Goal: Task Accomplishment & Management: Complete application form

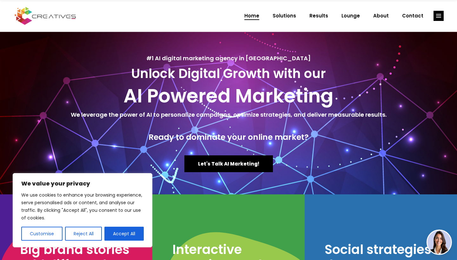
drag, startPoint x: 0, startPoint y: 0, endPoint x: 440, endPoint y: 10, distance: 440.1
click at [440, 10] on div "Home Solutions Results Lounge About Contact" at bounding box center [341, 16] width 206 height 32
click at [437, 20] on rect "link" at bounding box center [438, 16] width 10 height 10
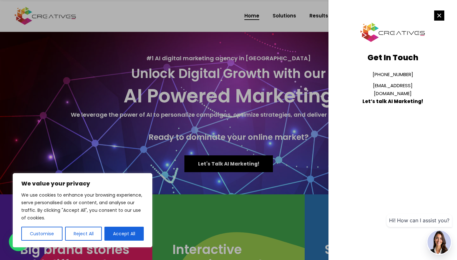
click at [437, 18] on rect "link" at bounding box center [439, 15] width 10 height 10
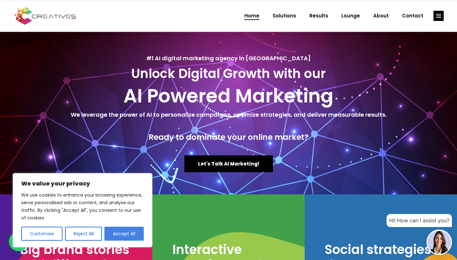
click at [134, 234] on button "Accept All" at bounding box center [123, 234] width 39 height 14
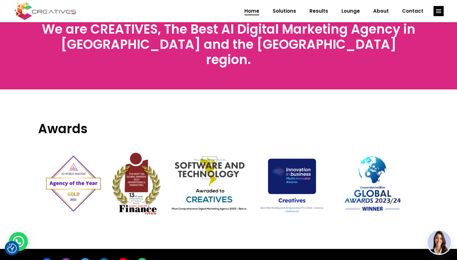
click at [185, 205] on div "Awards" at bounding box center [228, 161] width 390 height 144
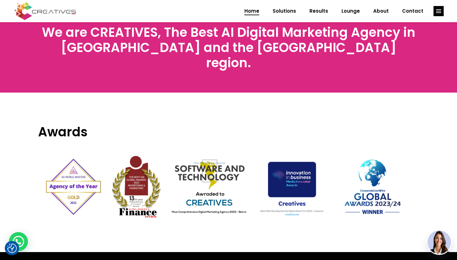
scroll to position [2020, 0]
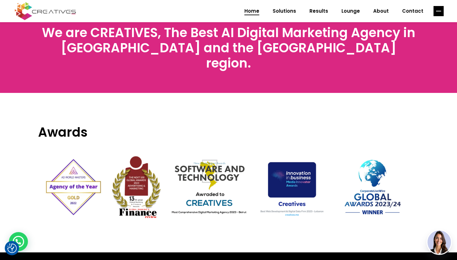
click at [440, 9] on rect "link" at bounding box center [438, 11] width 10 height 10
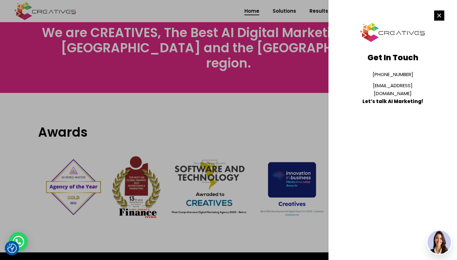
click at [441, 16] on rect "link" at bounding box center [439, 15] width 10 height 10
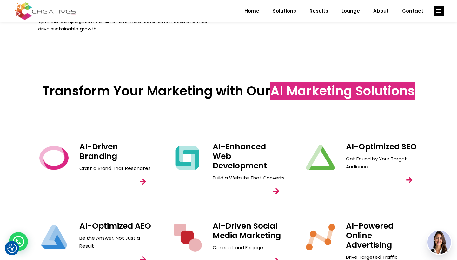
scroll to position [555, 0]
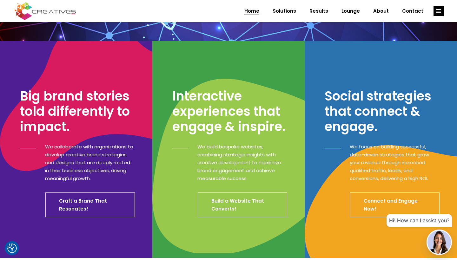
scroll to position [156, 0]
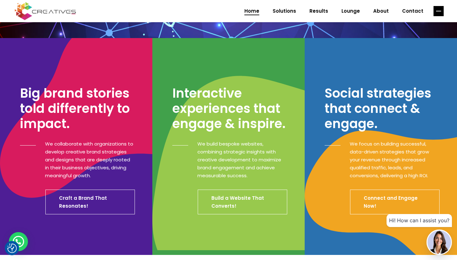
click at [439, 13] on rect "link" at bounding box center [438, 11] width 10 height 10
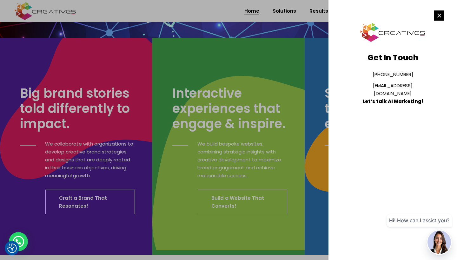
click at [439, 13] on rect "link" at bounding box center [439, 15] width 10 height 10
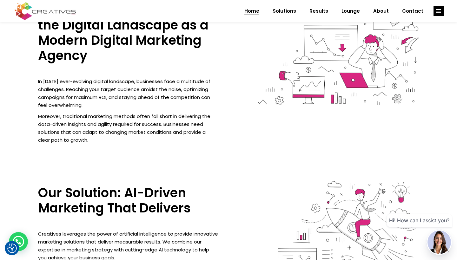
scroll to position [468, 0]
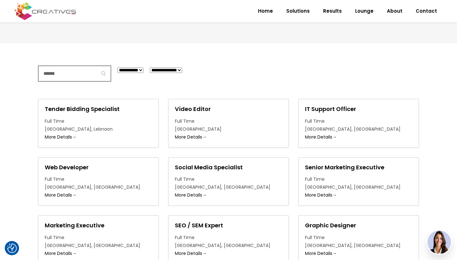
scroll to position [117, 0]
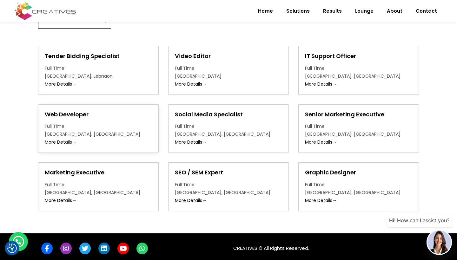
click at [59, 116] on h2 "Web Developer" at bounding box center [98, 114] width 107 height 7
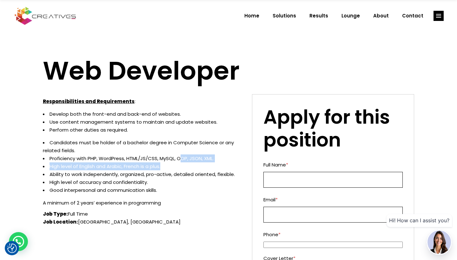
drag, startPoint x: 179, startPoint y: 159, endPoint x: 186, endPoint y: 164, distance: 8.3
click at [186, 164] on ul "Candidates must be holder of a bachelor degree in Computer Science or any relat…" at bounding box center [143, 167] width 200 height 56
click at [186, 164] on li "High level of English and Arabic, French is a plus." at bounding box center [143, 166] width 200 height 8
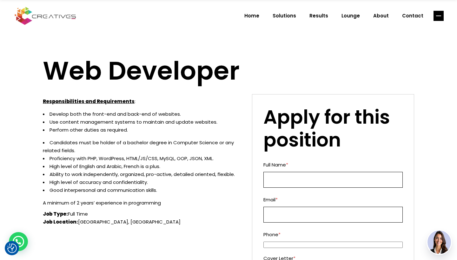
click at [443, 17] on line "link" at bounding box center [443, 17] width 0 height 0
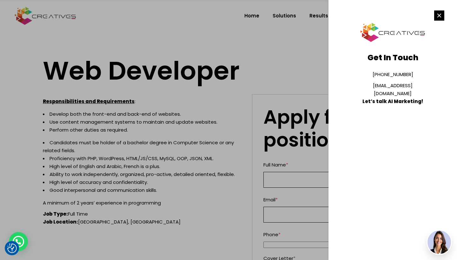
click at [437, 17] on line "link" at bounding box center [438, 15] width 3 height 3
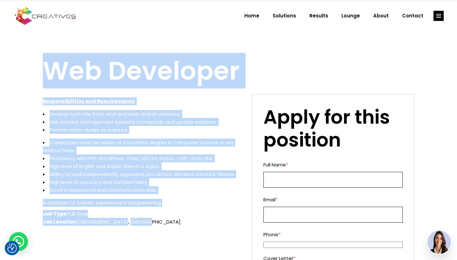
drag, startPoint x: 41, startPoint y: 68, endPoint x: 155, endPoint y: 223, distance: 192.9
click at [155, 223] on div "Web Developer Responsibilities and Requirements : Develop both the front-end an…" at bounding box center [228, 215] width 457 height 367
copy div "Web Developer Responsibilities and Requirements : Develop both the front-end an…"
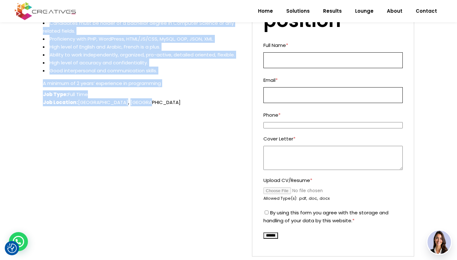
scroll to position [90, 0]
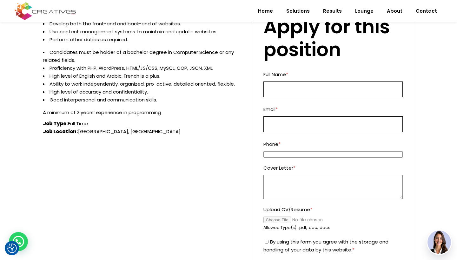
click at [296, 184] on textarea "Cover Letter *" at bounding box center [333, 187] width 140 height 24
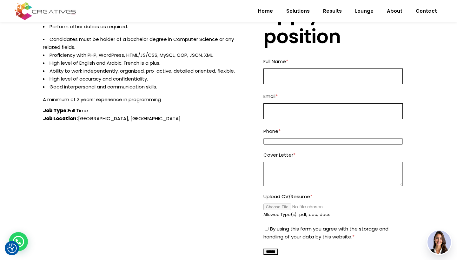
scroll to position [105, 0]
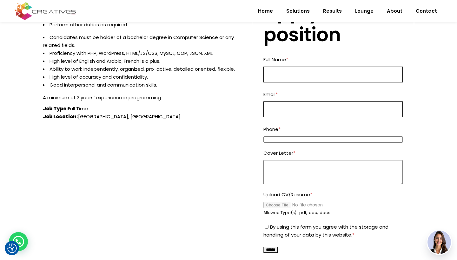
paste textarea "**********"
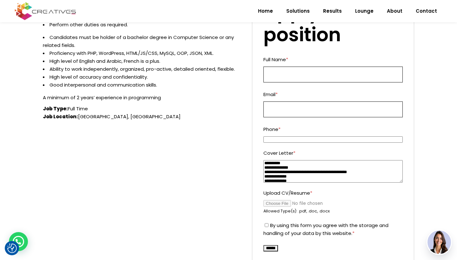
scroll to position [0, 0]
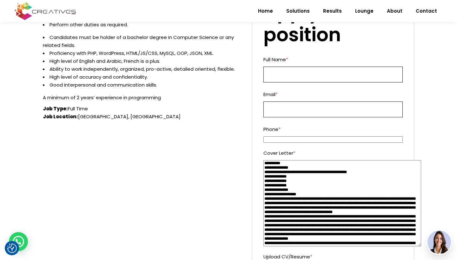
click at [418, 245] on textarea "Cover Letter *" at bounding box center [342, 203] width 158 height 86
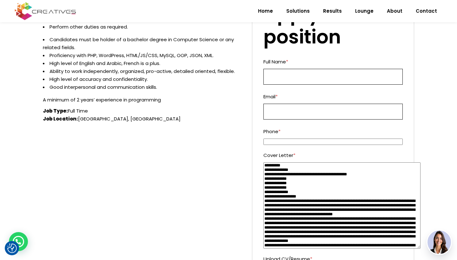
scroll to position [102, 0]
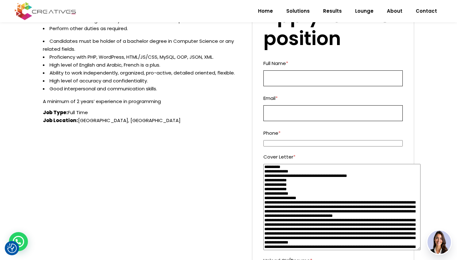
drag, startPoint x: 294, startPoint y: 187, endPoint x: 246, endPoint y: 187, distance: 48.5
click at [246, 187] on div "Responsibilities and Requirements : Develop both the front-end and back-end of …" at bounding box center [228, 165] width 371 height 344
drag, startPoint x: 296, startPoint y: 178, endPoint x: 242, endPoint y: 180, distance: 53.6
click at [242, 180] on div "Responsibilities and Requirements : Develop both the front-end and back-end of …" at bounding box center [228, 165] width 371 height 344
drag, startPoint x: 292, startPoint y: 183, endPoint x: 258, endPoint y: 183, distance: 34.3
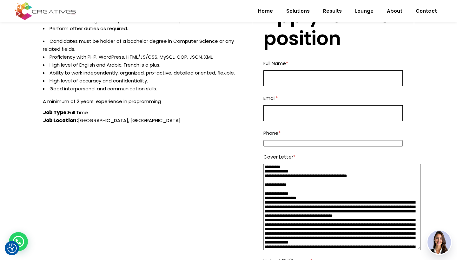
click at [258, 183] on div "Apply for this position Full Name * Email * Phone * Cover Letter * Upload CV/Re…" at bounding box center [333, 165] width 162 height 344
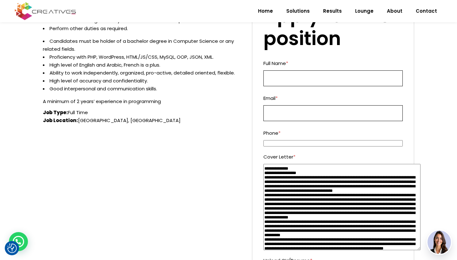
scroll to position [16, 0]
drag, startPoint x: 314, startPoint y: 181, endPoint x: 299, endPoint y: 181, distance: 15.9
click at [299, 181] on textarea "Cover Letter *" at bounding box center [341, 207] width 157 height 86
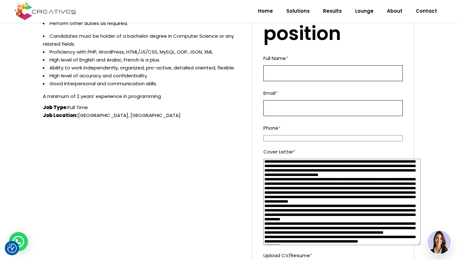
scroll to position [108, 0]
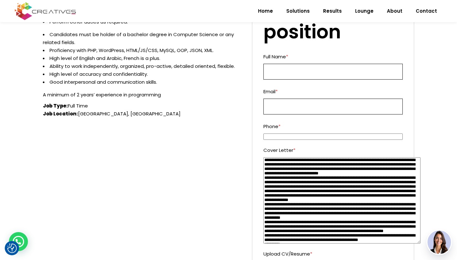
type textarea "**********"
click at [310, 75] on input "Full Name *" at bounding box center [333, 72] width 140 height 16
type input "**********"
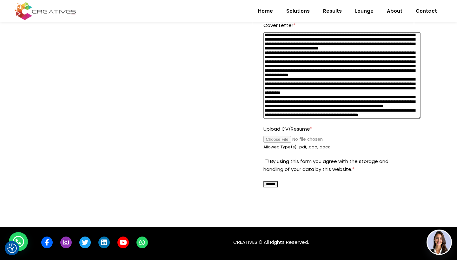
scroll to position [233, 0]
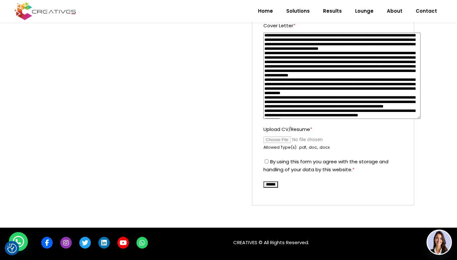
type input "**********"
click at [281, 138] on input "Upload CV/Resume *" at bounding box center [333, 139] width 140 height 7
type input "**********"
click at [321, 139] on input "Upload CV/Resume *" at bounding box center [333, 139] width 140 height 7
drag, startPoint x: 330, startPoint y: 138, endPoint x: 297, endPoint y: 138, distance: 33.6
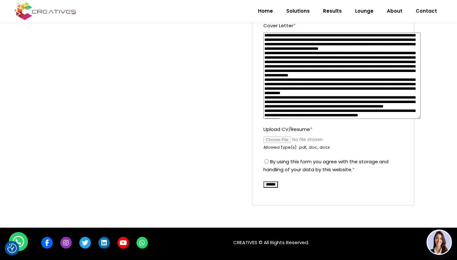
click at [297, 138] on input "Upload CV/Resume *" at bounding box center [333, 139] width 140 height 7
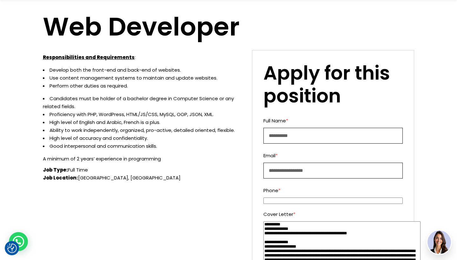
scroll to position [30, 0]
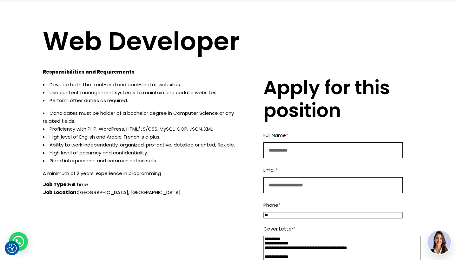
type input "*"
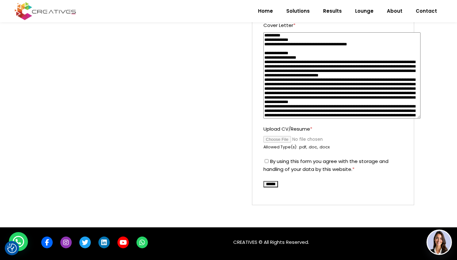
scroll to position [233, 0]
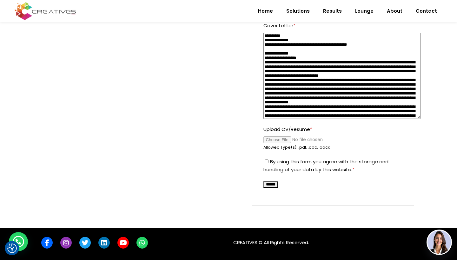
type input "**********"
click at [277, 184] on input "******" at bounding box center [270, 184] width 15 height 6
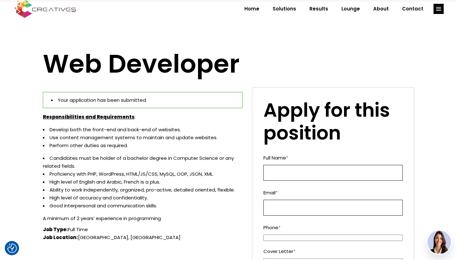
scroll to position [7, 0]
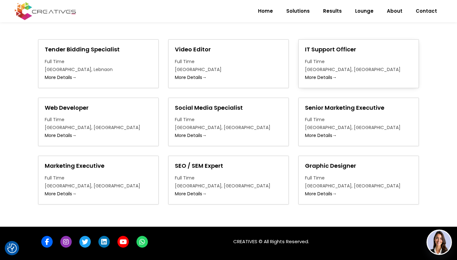
scroll to position [124, 0]
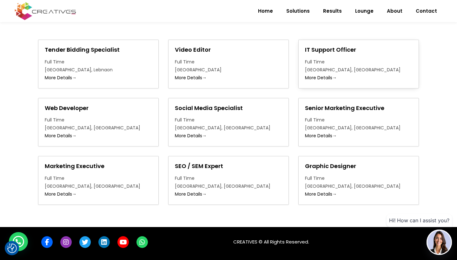
click at [333, 49] on h2 "IT Support Officer" at bounding box center [358, 49] width 107 height 7
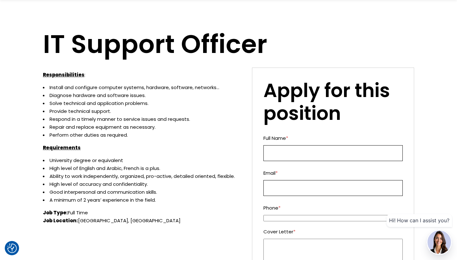
scroll to position [16, 0]
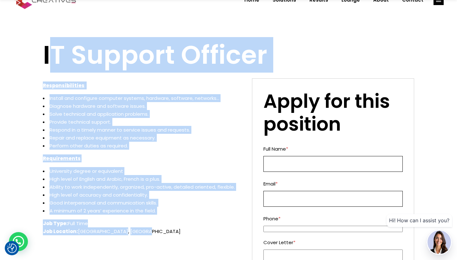
drag, startPoint x: 48, startPoint y: 61, endPoint x: 115, endPoint y: 233, distance: 185.2
click at [115, 233] on div "IT Support Officer Responsibilities : Install and configure computer systems, h…" at bounding box center [228, 199] width 371 height 367
copy div "T Support Officer Responsibilities : Install and configure computer systems, ha…"
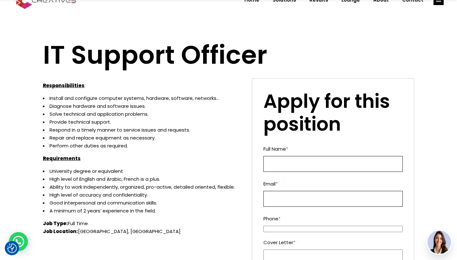
click at [192, 107] on li "Diagnose hardware and software issues." at bounding box center [143, 106] width 200 height 8
type input "**********"
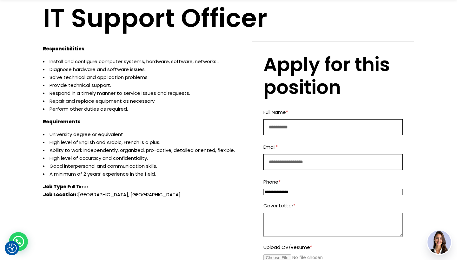
scroll to position [66, 0]
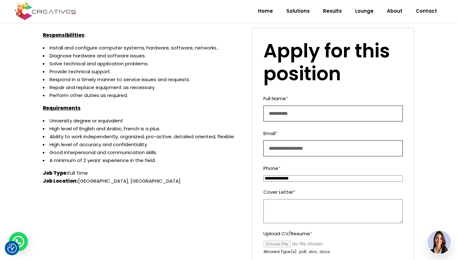
type input "**********"
click at [313, 206] on textarea "Cover Letter *" at bounding box center [333, 211] width 140 height 24
paste textarea "**********"
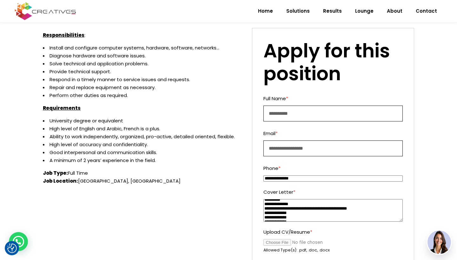
scroll to position [4, 0]
click at [350, 207] on textarea "Cover Letter *" at bounding box center [333, 210] width 140 height 23
click at [333, 213] on textarea "Cover Letter *" at bounding box center [333, 210] width 140 height 23
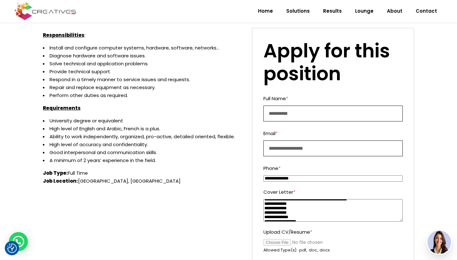
drag, startPoint x: 290, startPoint y: 202, endPoint x: 246, endPoint y: 202, distance: 43.8
click at [246, 202] on div "**********" at bounding box center [228, 168] width 371 height 280
drag, startPoint x: 301, startPoint y: 211, endPoint x: 244, endPoint y: 210, distance: 56.8
click at [244, 210] on div "**********" at bounding box center [228, 168] width 371 height 280
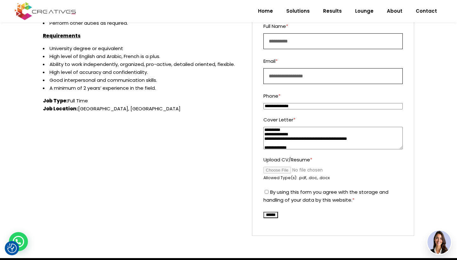
type textarea "**********"
click at [277, 167] on input "Upload CV/Resume *" at bounding box center [333, 170] width 140 height 7
type input "**********"
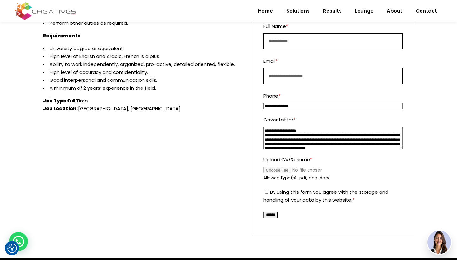
scroll to position [33, 0]
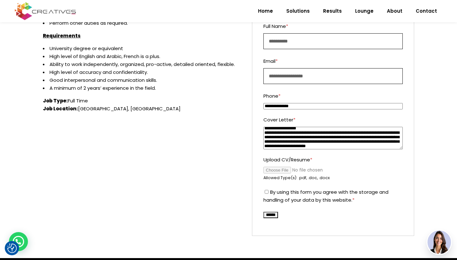
click at [311, 129] on textarea "Cover Letter *" at bounding box center [333, 138] width 140 height 23
click at [312, 128] on textarea "Cover Letter *" at bounding box center [333, 138] width 140 height 23
type textarea "**********"
click at [349, 169] on input "Upload CV/Resume *" at bounding box center [333, 170] width 140 height 7
click at [264, 194] on div "By using this form you agree with the storage and handling of your data by this…" at bounding box center [333, 196] width 140 height 16
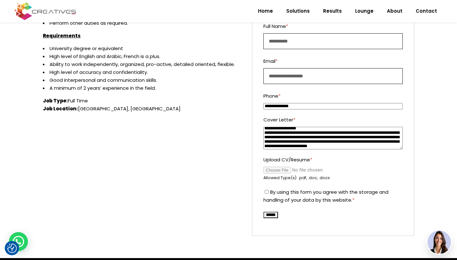
click at [329, 133] on textarea "Cover Letter *" at bounding box center [333, 138] width 140 height 23
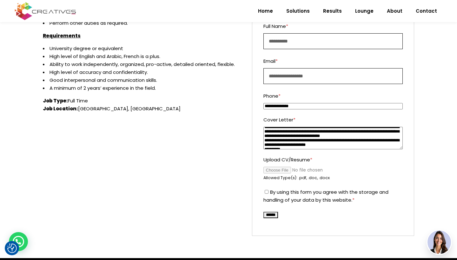
scroll to position [145, 0]
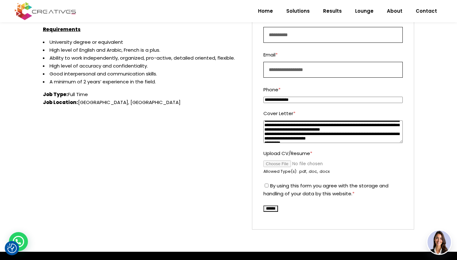
click at [276, 208] on input "******" at bounding box center [270, 209] width 15 height 6
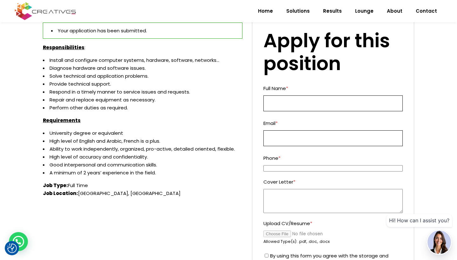
scroll to position [73, 0]
